Goal: Navigation & Orientation: Find specific page/section

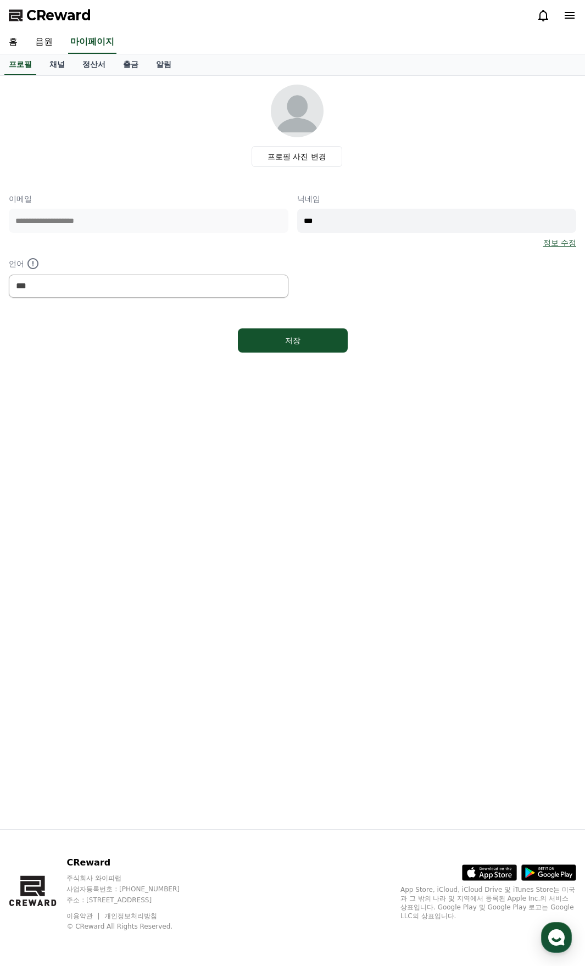
select select "**********"
click at [43, 42] on link "음원" at bounding box center [43, 42] width 35 height 23
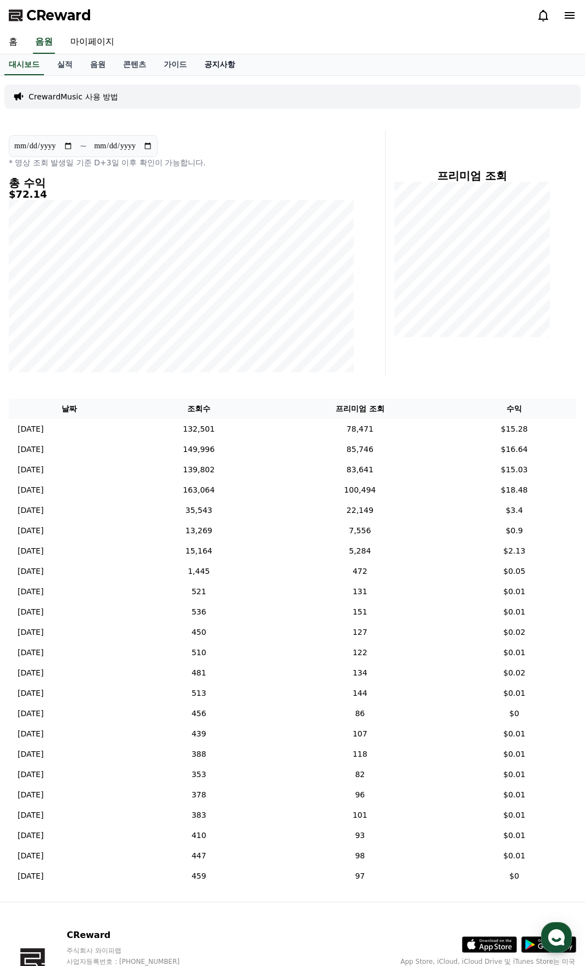
click at [232, 67] on link "공지사항" at bounding box center [219, 64] width 48 height 21
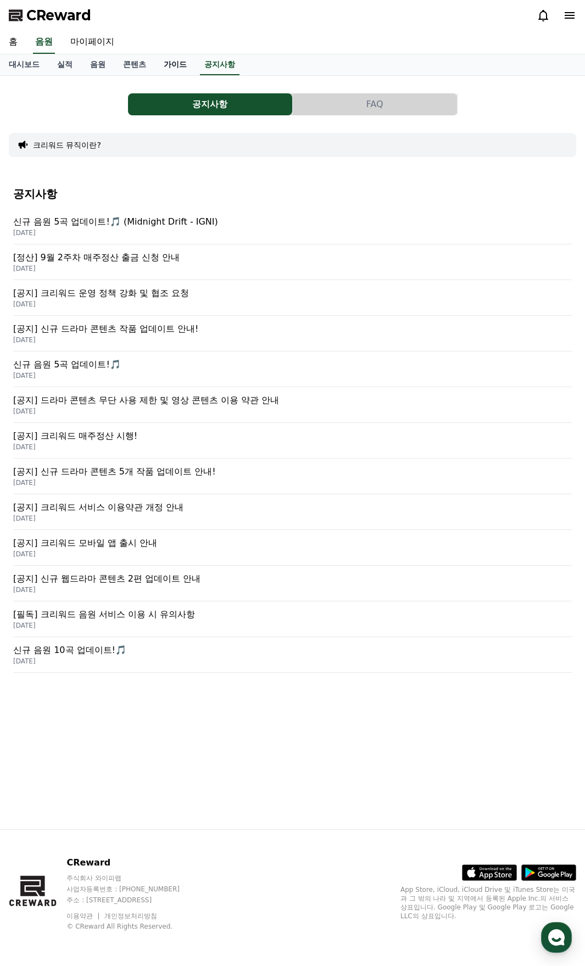
click at [170, 64] on link "가이드" at bounding box center [175, 64] width 41 height 21
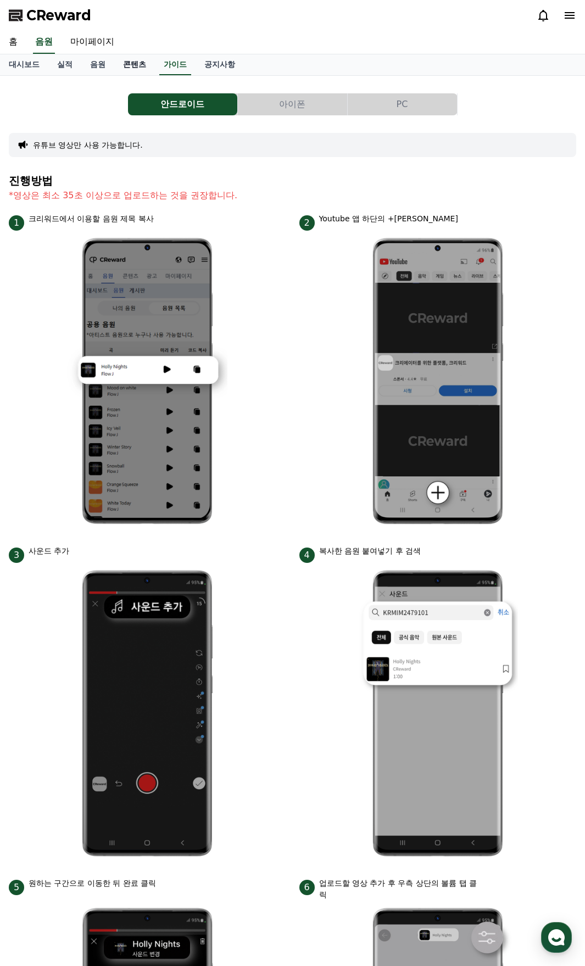
click at [130, 59] on link "콘텐츠" at bounding box center [134, 64] width 41 height 21
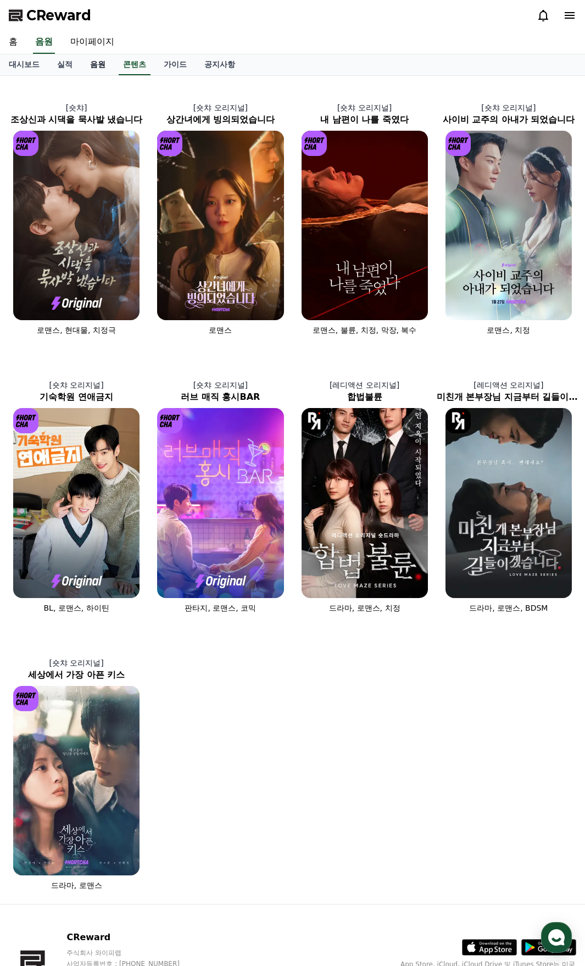
click at [100, 63] on link "음원" at bounding box center [97, 64] width 33 height 21
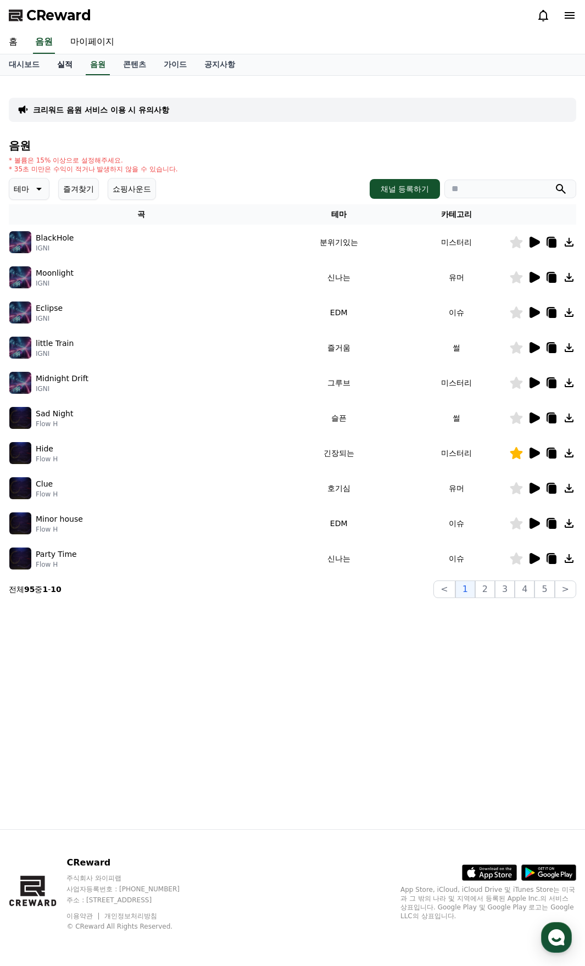
click at [65, 64] on link "실적" at bounding box center [64, 64] width 33 height 21
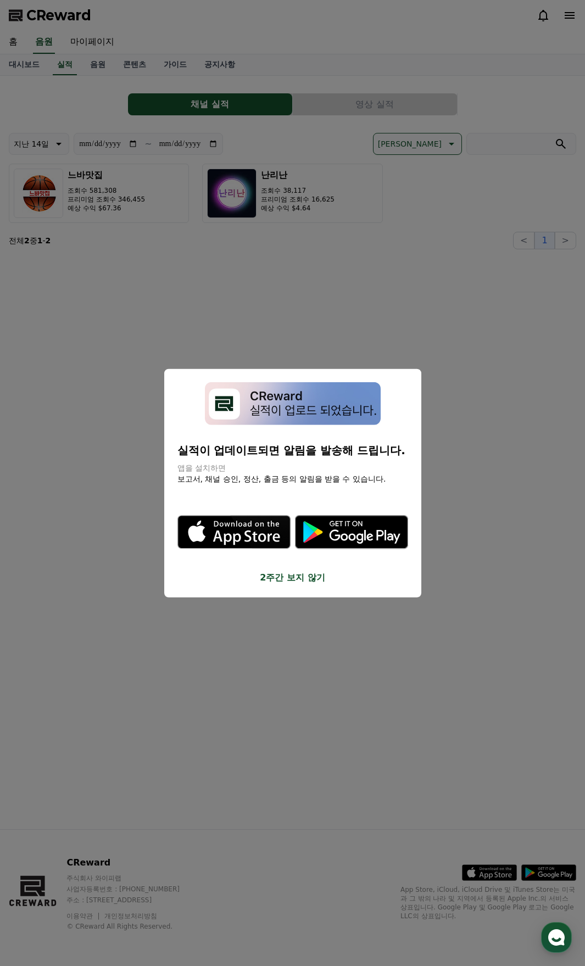
click at [18, 68] on button "close modal" at bounding box center [292, 483] width 585 height 966
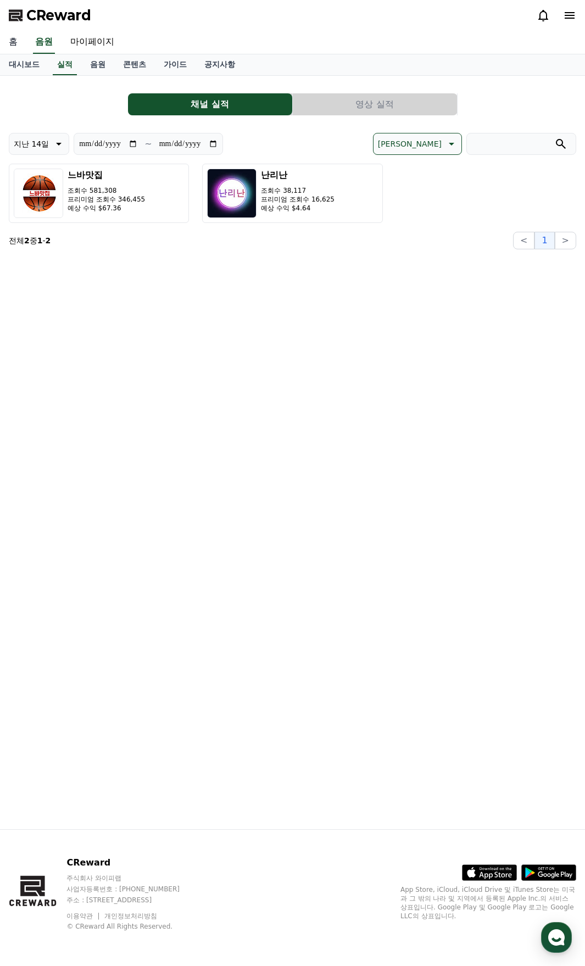
click at [11, 42] on link "홈" at bounding box center [13, 42] width 26 height 23
